Goal: Book appointment/travel/reservation

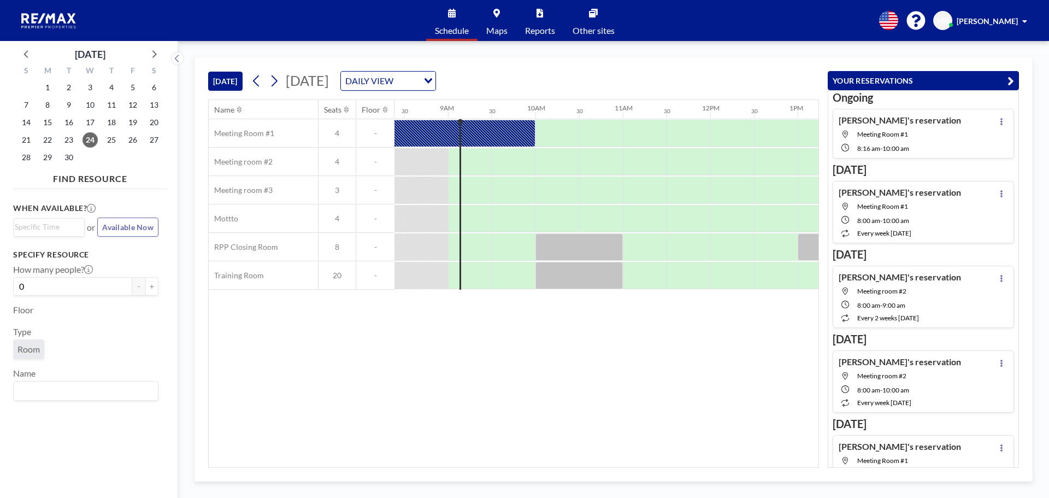
scroll to position [0, 743]
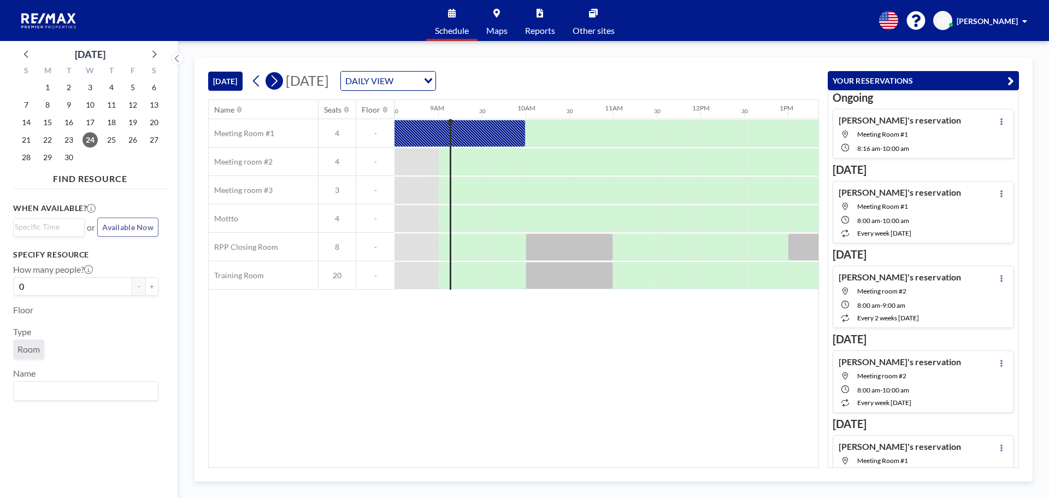
click at [279, 84] on icon at bounding box center [274, 81] width 10 height 16
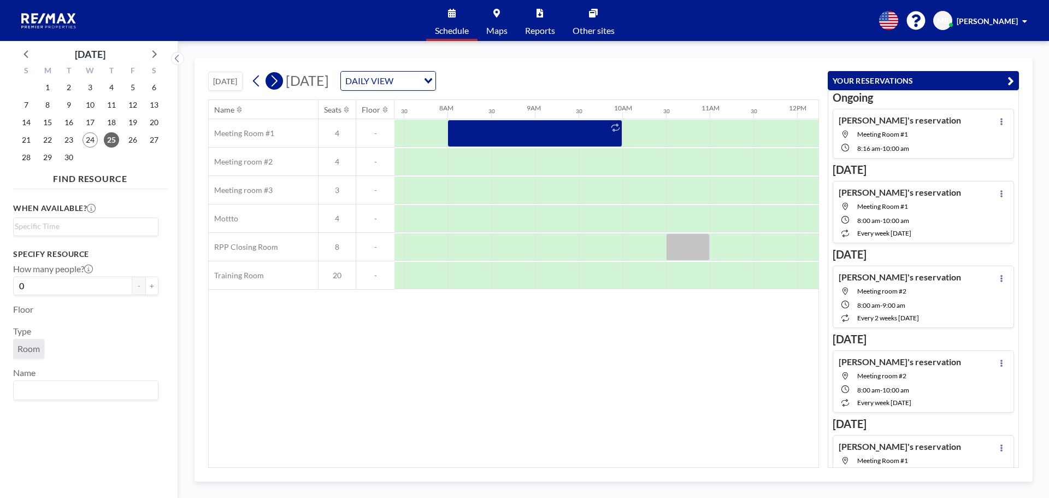
scroll to position [0, 656]
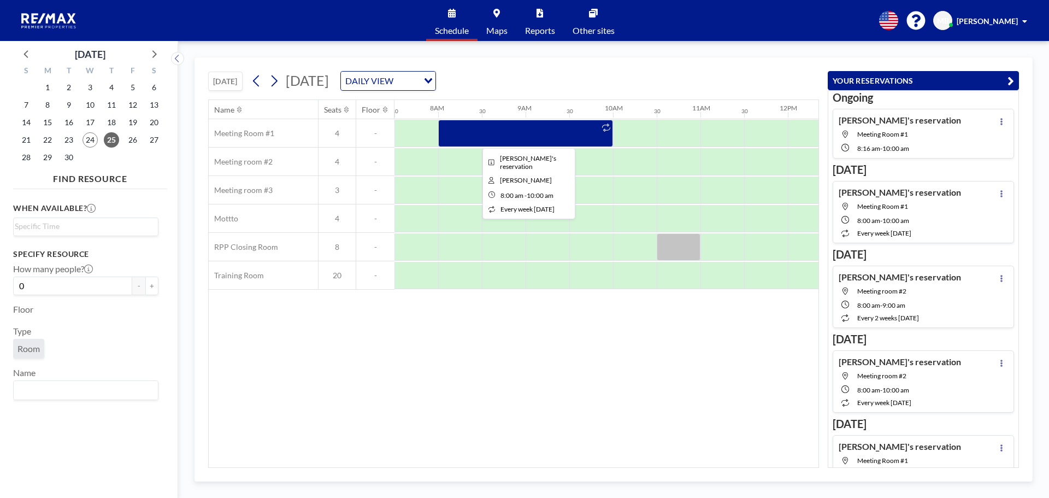
click at [459, 131] on div at bounding box center [525, 133] width 175 height 27
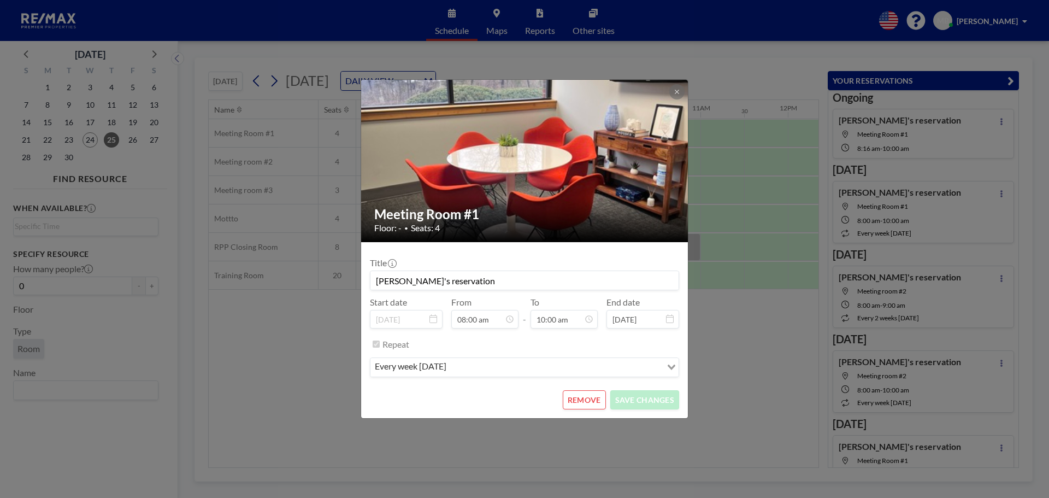
scroll to position [389, 0]
click at [585, 404] on button "REMOVE" at bounding box center [584, 399] width 43 height 19
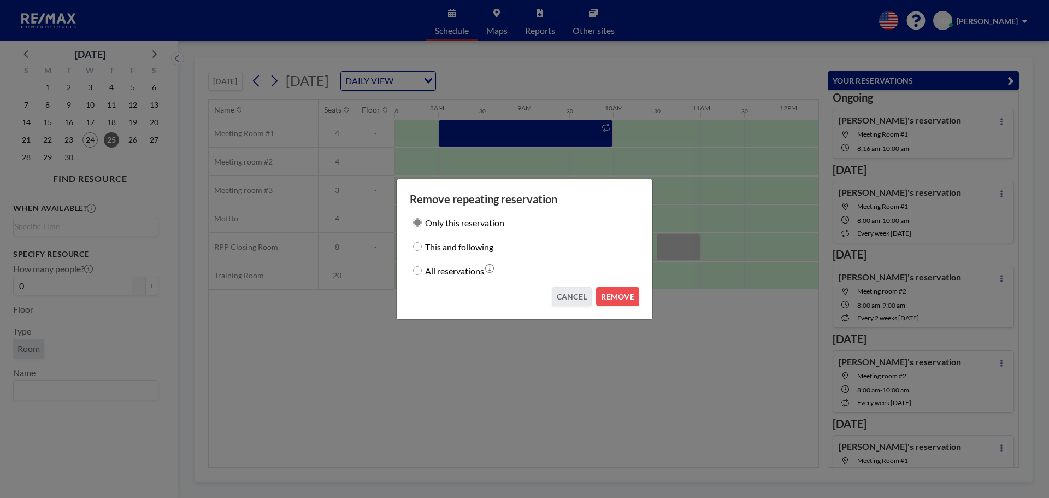
click at [418, 269] on input "All reservations" at bounding box center [417, 270] width 9 height 9
radio input "true"
click at [614, 298] on button "REMOVE" at bounding box center [617, 296] width 43 height 19
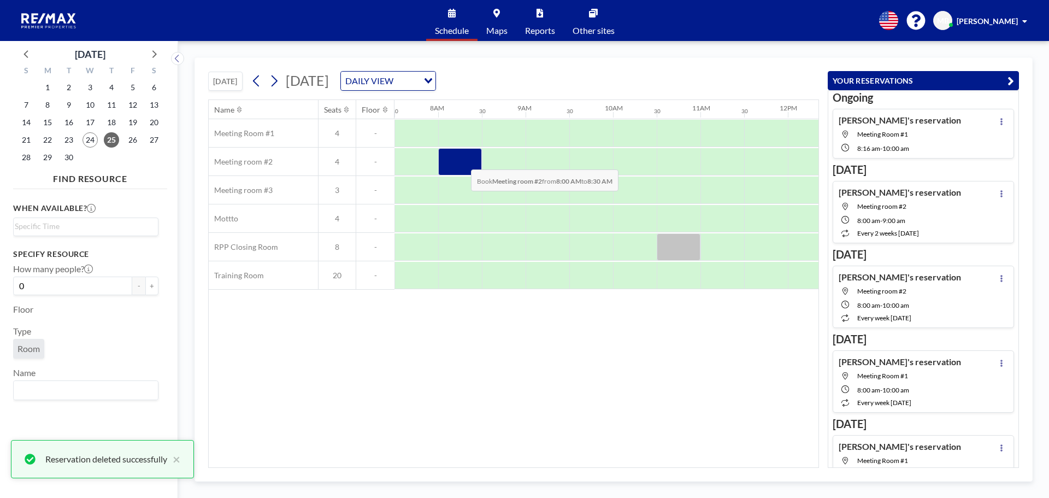
click at [462, 161] on div at bounding box center [460, 161] width 44 height 27
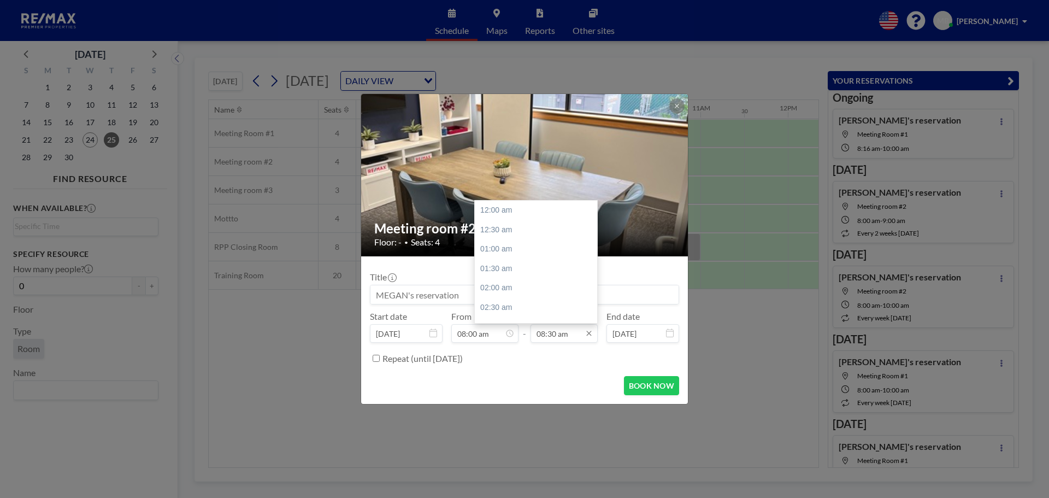
scroll to position [331, 0]
click at [517, 268] on div "10:00 am" at bounding box center [539, 269] width 128 height 20
type input "10:00 am"
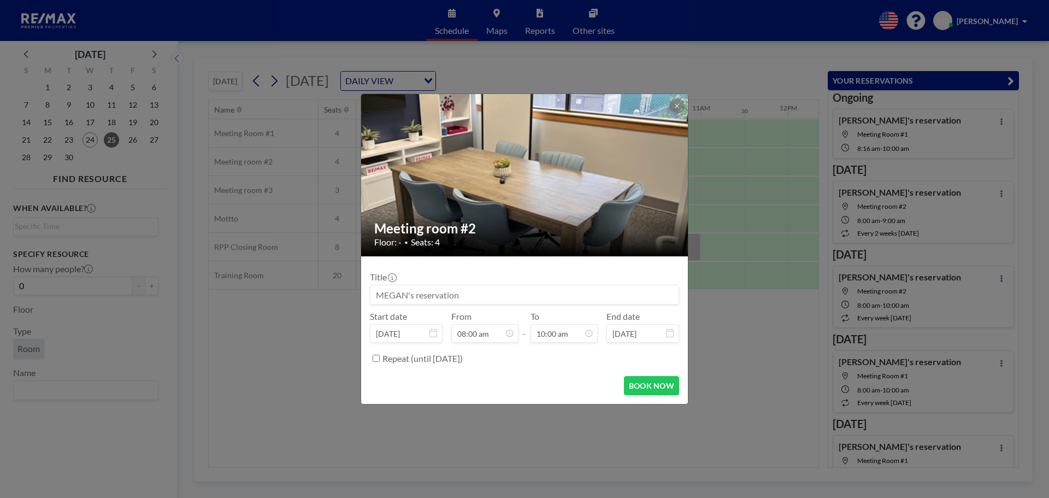
click at [378, 357] on input "Repeat (until [DATE])" at bounding box center [376, 358] width 7 height 7
checkbox input "true"
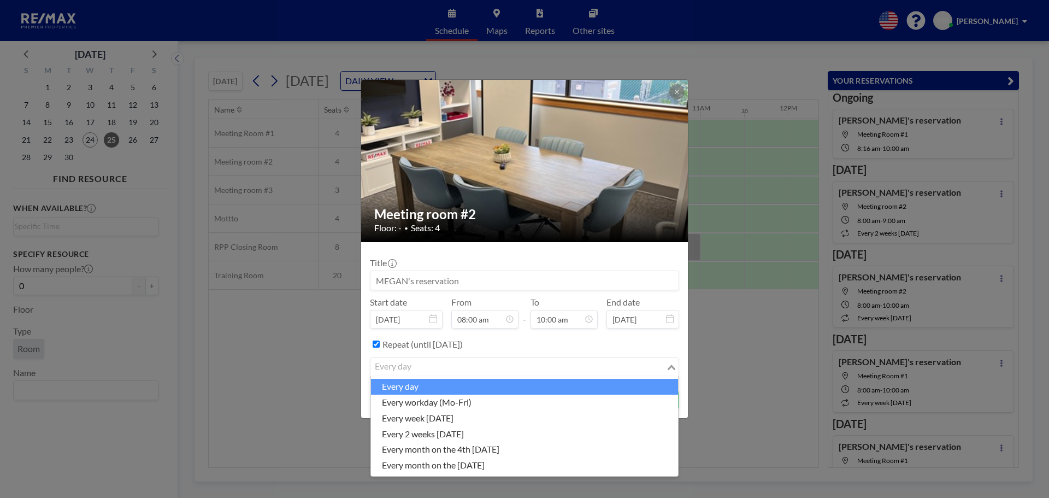
click at [448, 369] on input "Search for option" at bounding box center [519, 367] width 294 height 14
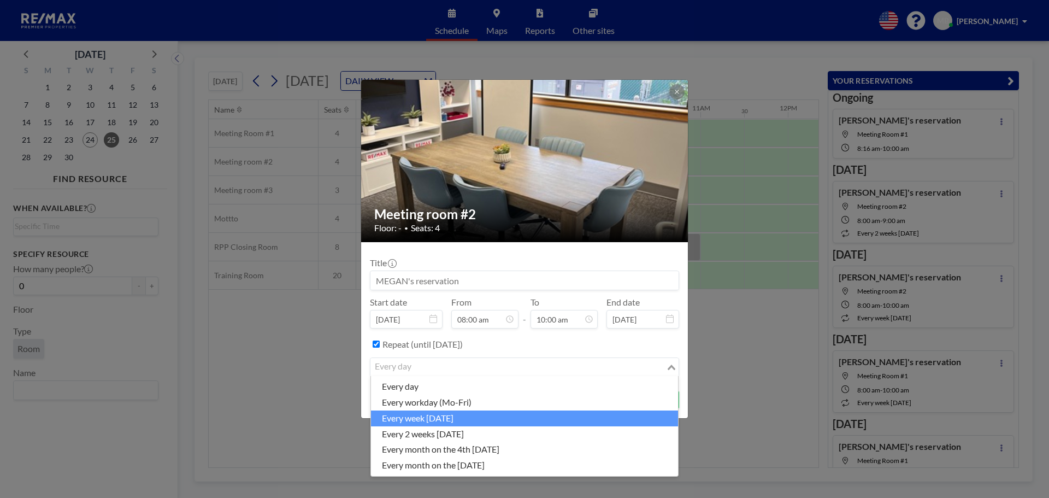
click at [467, 420] on li "every week [DATE]" at bounding box center [524, 418] width 307 height 16
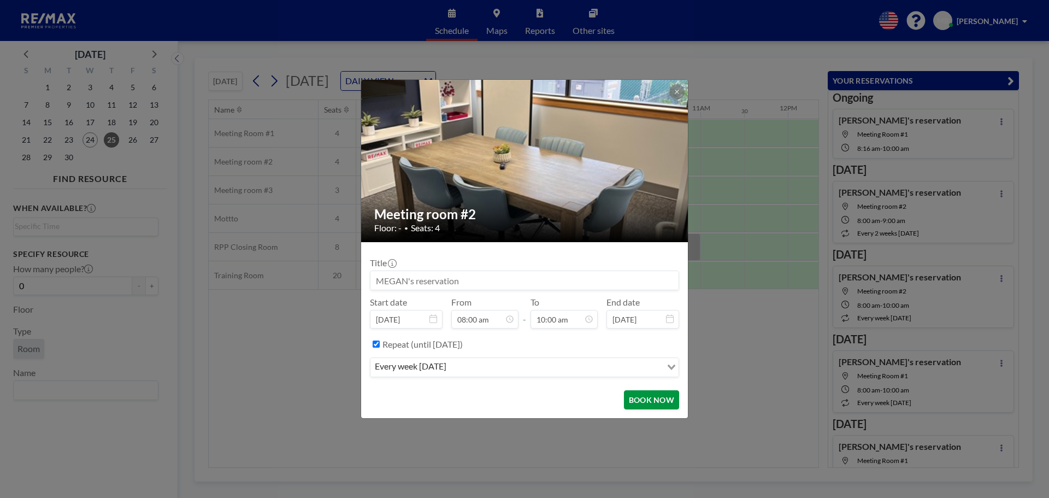
click at [649, 402] on button "BOOK NOW" at bounding box center [651, 399] width 55 height 19
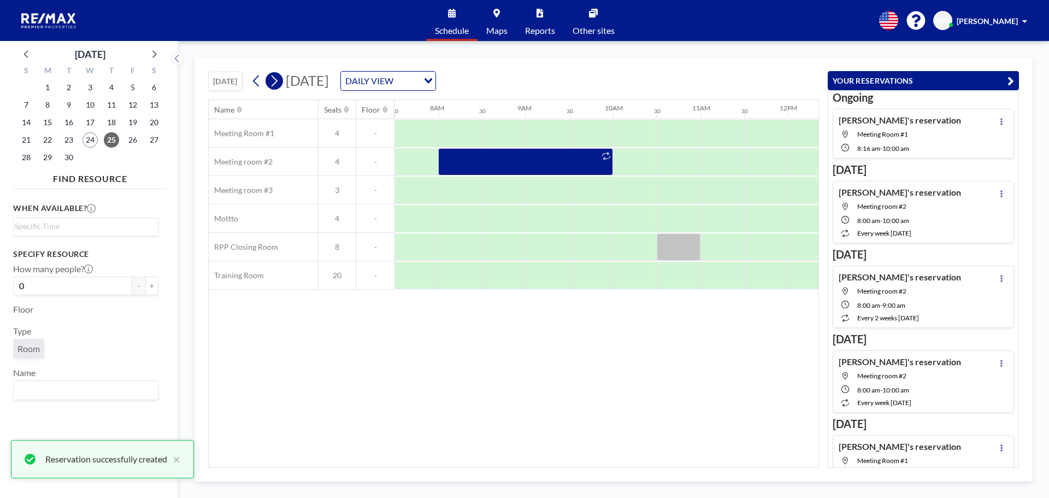
click at [277, 82] on icon at bounding box center [274, 81] width 10 height 16
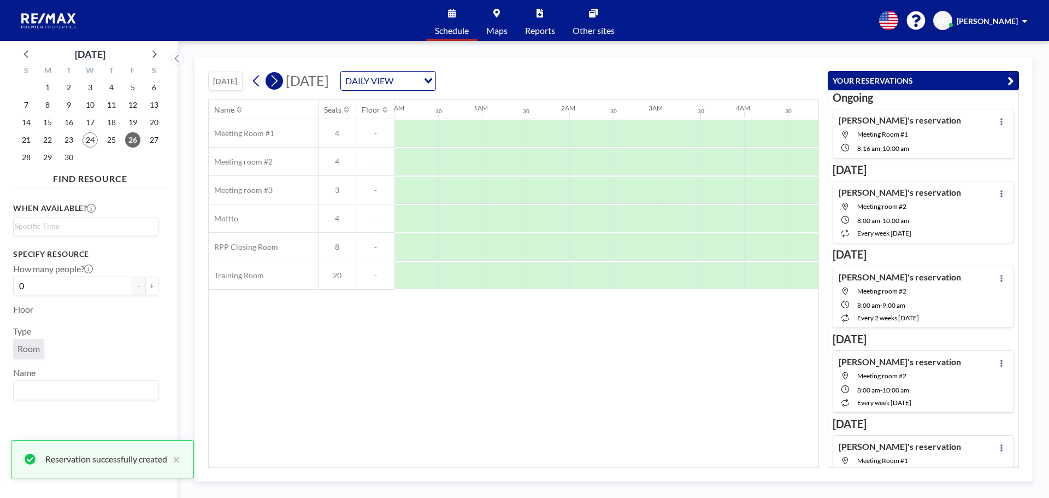
scroll to position [0, 629]
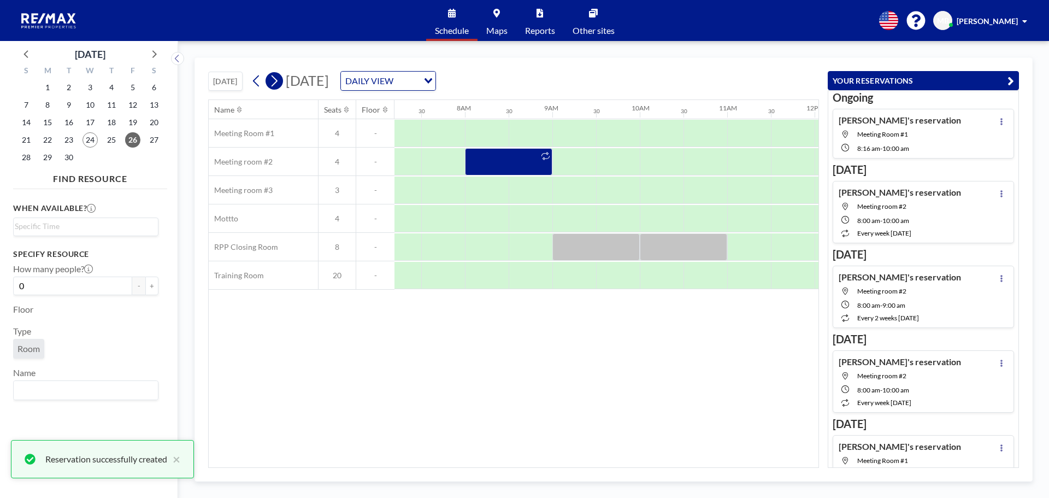
click at [277, 82] on icon at bounding box center [274, 81] width 10 height 16
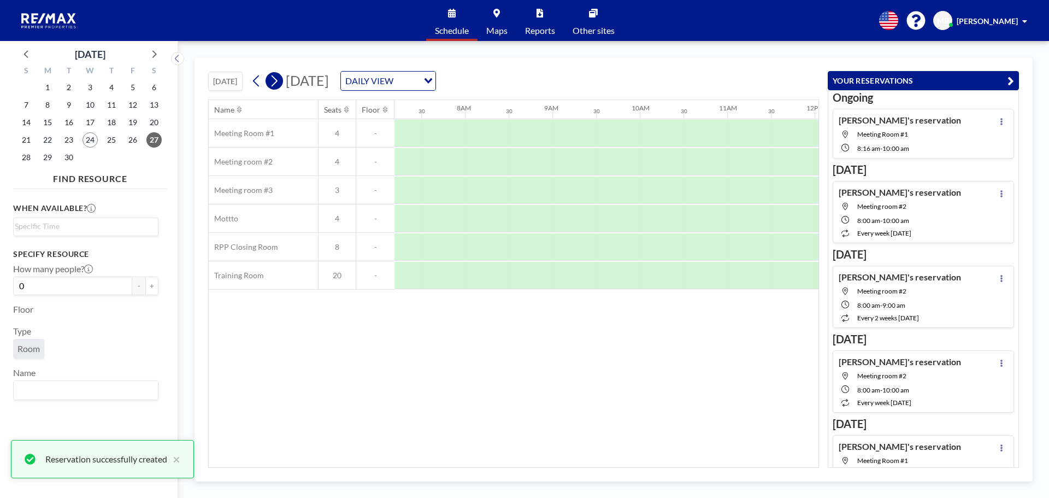
scroll to position [0, 656]
click at [277, 82] on icon at bounding box center [274, 81] width 10 height 16
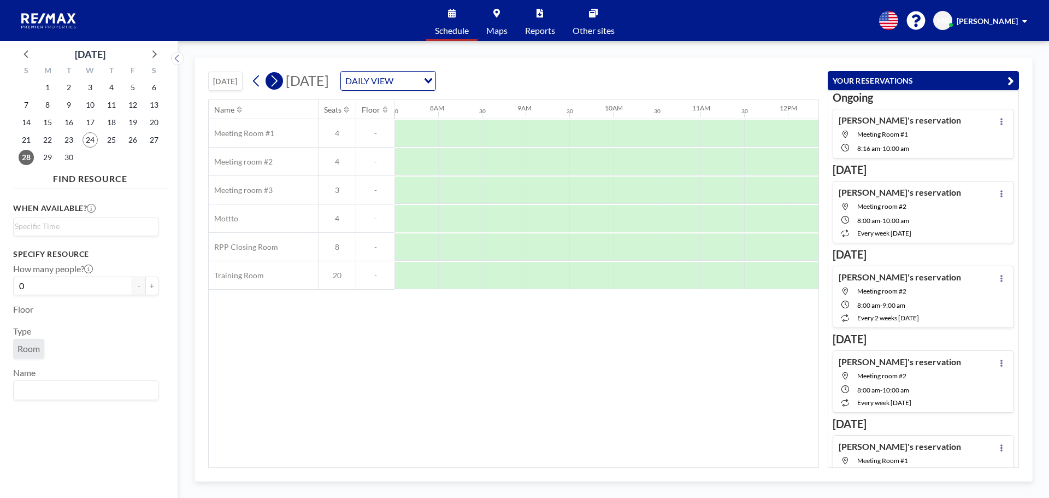
click at [277, 82] on icon at bounding box center [274, 81] width 10 height 16
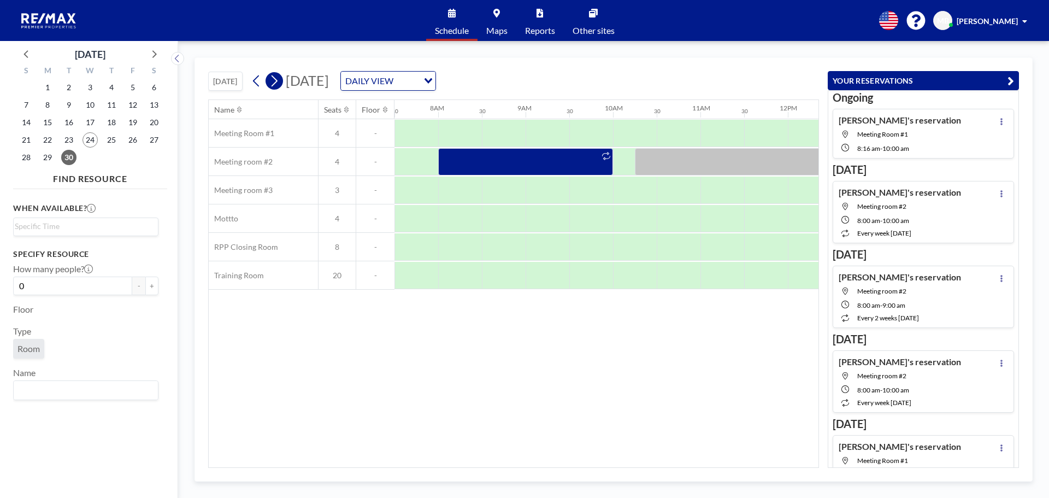
click at [277, 82] on icon at bounding box center [274, 81] width 10 height 16
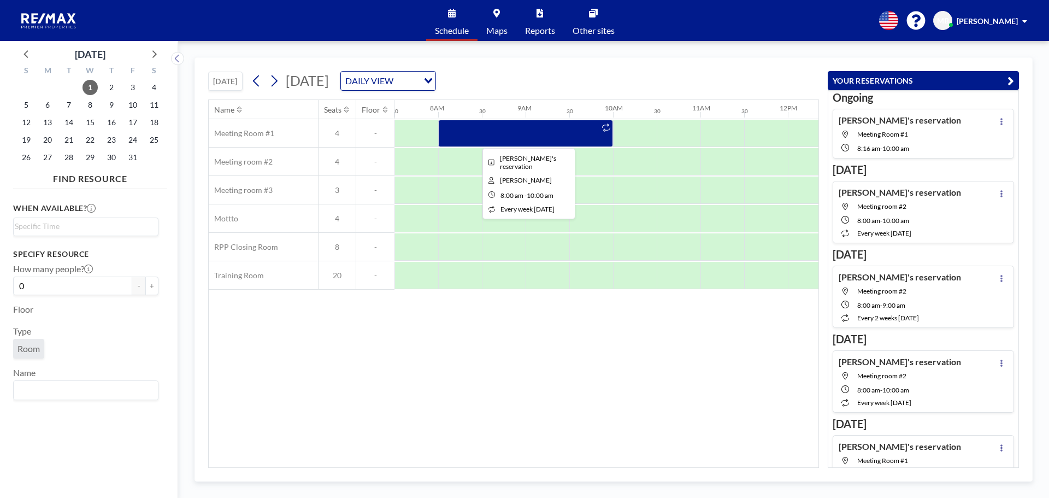
click at [466, 131] on div at bounding box center [525, 133] width 175 height 27
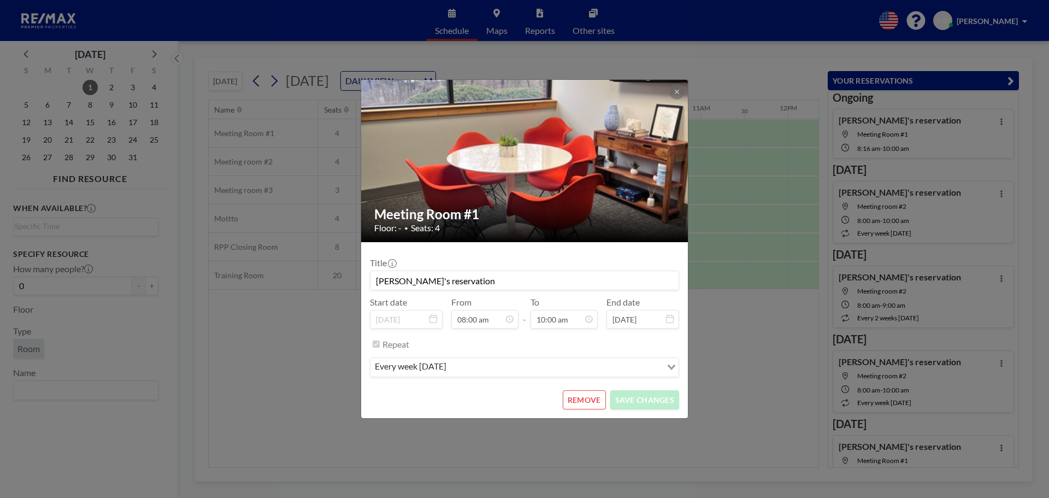
click at [590, 401] on button "REMOVE" at bounding box center [584, 399] width 43 height 19
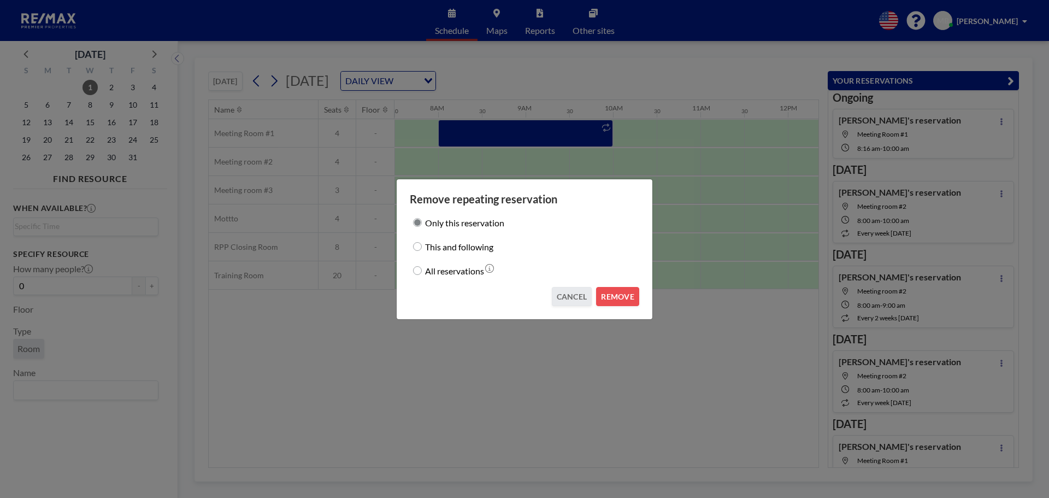
click at [415, 269] on input "All reservations" at bounding box center [417, 270] width 9 height 9
radio input "true"
click at [625, 297] on button "REMOVE" at bounding box center [617, 296] width 43 height 19
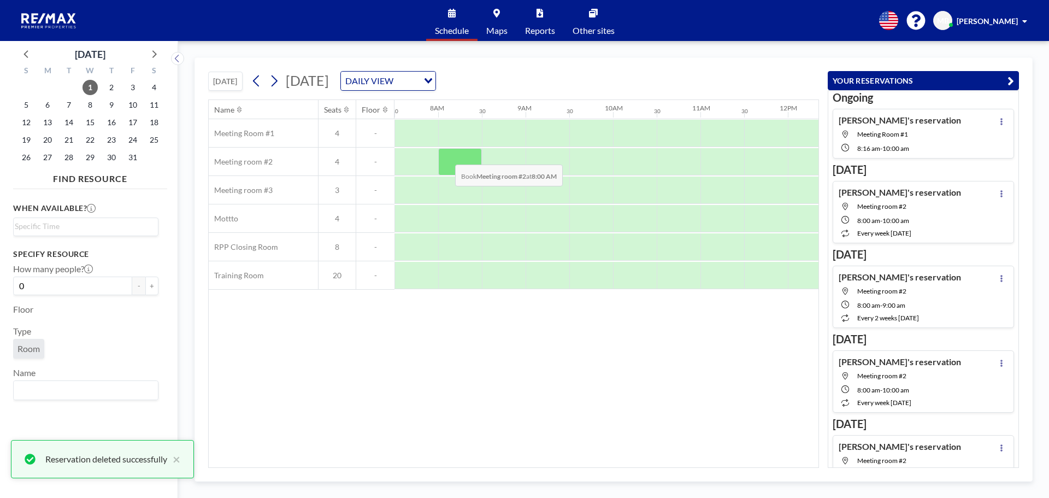
click at [447, 156] on div at bounding box center [460, 161] width 44 height 27
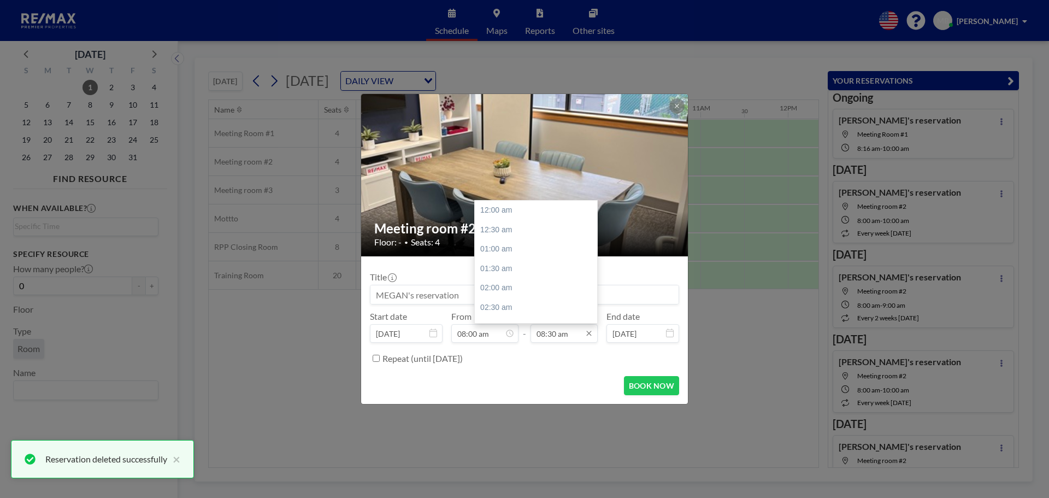
scroll to position [331, 0]
click at [565, 336] on input "08:30 am" at bounding box center [564, 333] width 67 height 19
click at [515, 264] on div "10:00 am" at bounding box center [539, 269] width 128 height 20
type input "10:00 am"
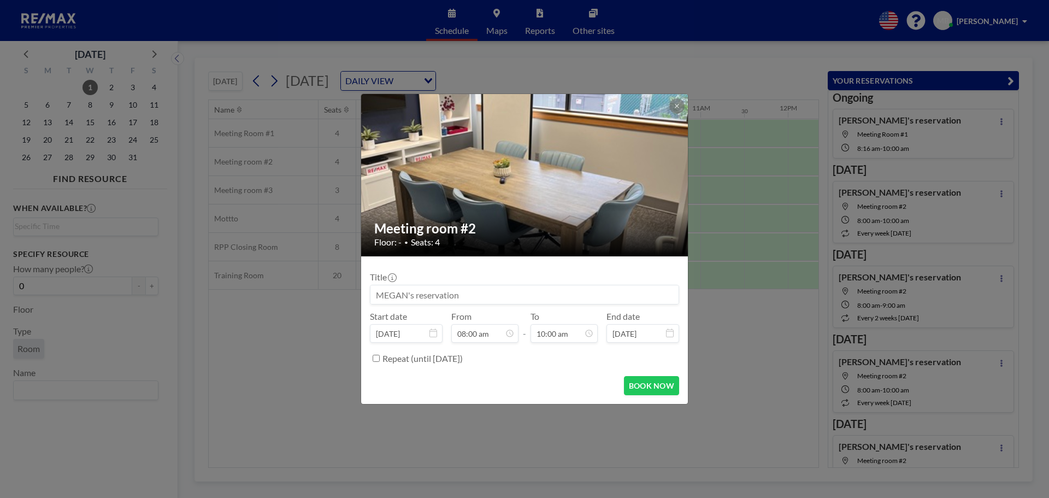
click at [377, 360] on input "Repeat (until [DATE])" at bounding box center [376, 358] width 7 height 7
checkbox input "true"
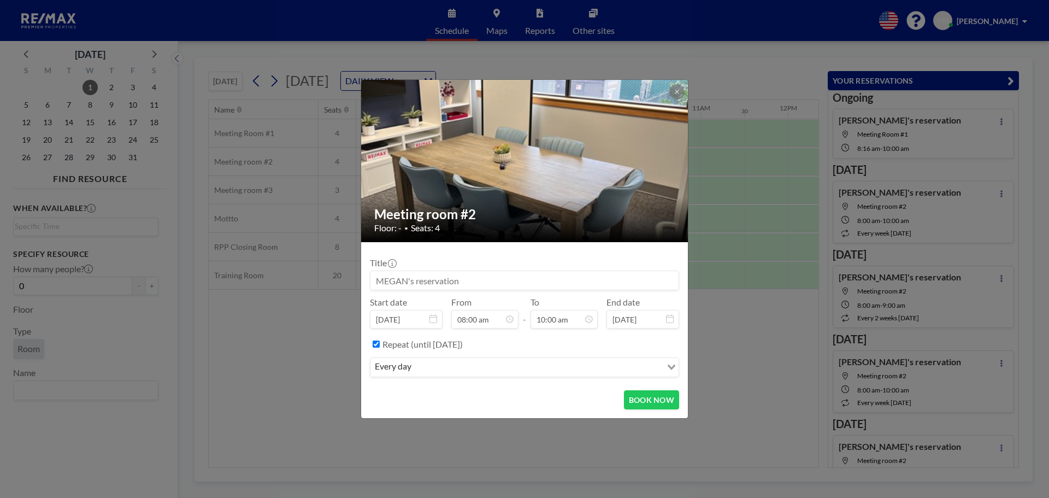
click at [409, 368] on div "every day" at bounding box center [516, 366] width 291 height 16
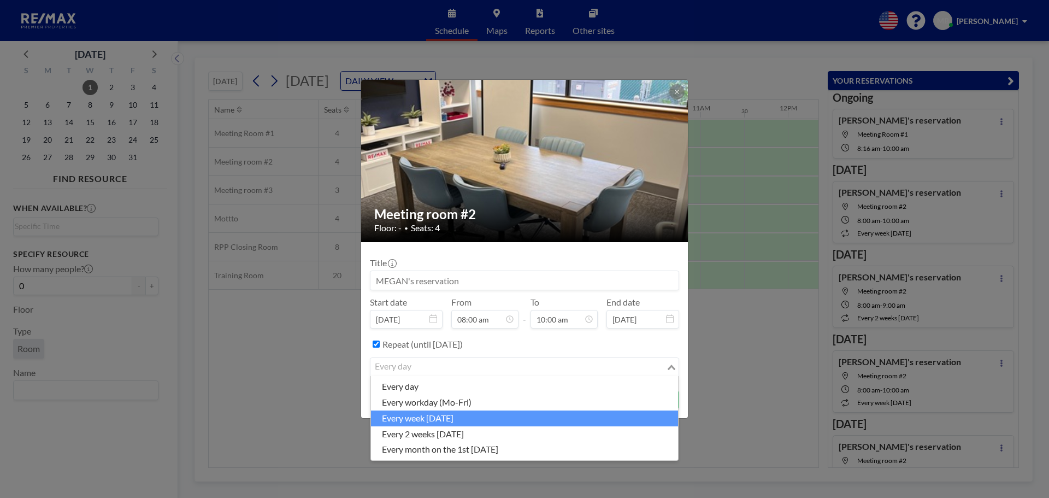
click at [441, 416] on li "every week [DATE]" at bounding box center [524, 418] width 307 height 16
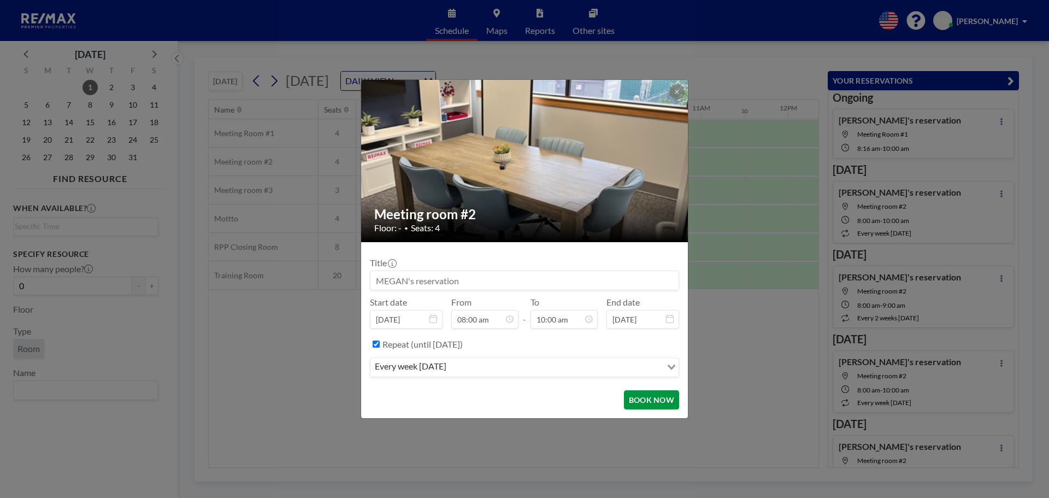
click at [636, 401] on button "BOOK NOW" at bounding box center [651, 399] width 55 height 19
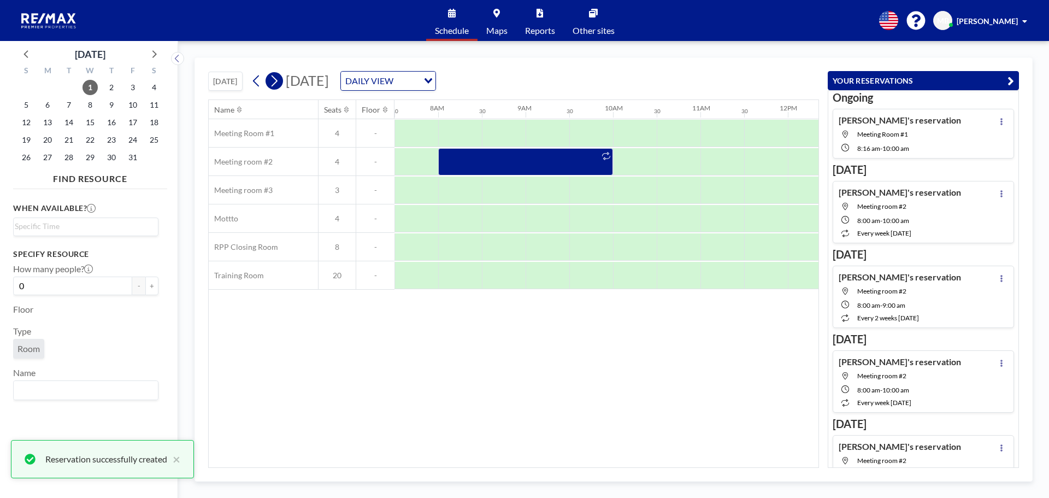
click at [278, 83] on icon at bounding box center [275, 80] width 6 height 11
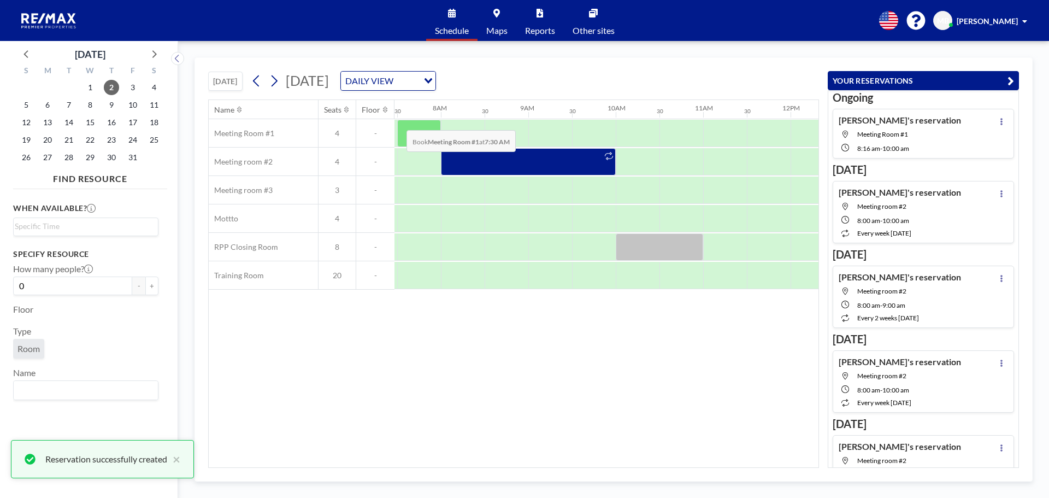
scroll to position [0, 656]
